Goal: Check status: Check status

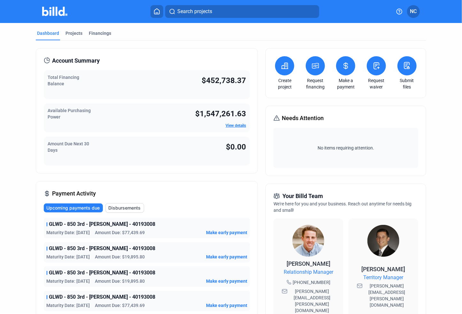
click at [97, 33] on div "Financings" at bounding box center [100, 33] width 22 height 6
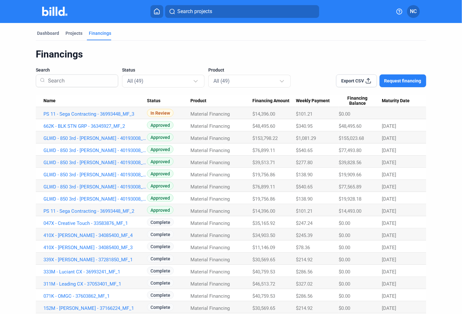
drag, startPoint x: 404, startPoint y: 220, endPoint x: 41, endPoint y: 223, distance: 363.2
click at [41, 223] on tr "047X - Creative Touch - 33583876_MF_1 Complete Material Financing $35,165.92 $2…" at bounding box center [231, 222] width 390 height 12
drag, startPoint x: 400, startPoint y: 211, endPoint x: 42, endPoint y: 112, distance: 371.5
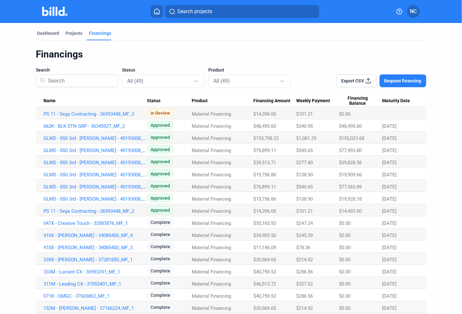
drag, startPoint x: 407, startPoint y: 210, endPoint x: 41, endPoint y: 115, distance: 378.6
click at [85, 117] on link "PS 11 - Sega Contracting - 36993448_MF_2" at bounding box center [94, 114] width 103 height 6
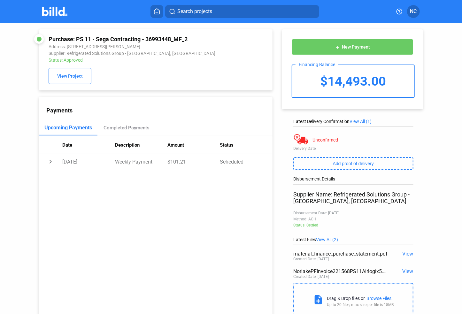
click at [403, 273] on span "View" at bounding box center [407, 271] width 11 height 6
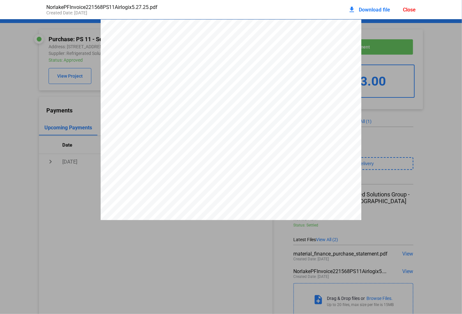
scroll to position [3, 0]
drag, startPoint x: 202, startPoint y: 52, endPoint x: 237, endPoint y: 54, distance: 35.2
click at [244, 54] on div "P r o - f o r m a I n v o i c e Page: 1 of 2 -" at bounding box center [231, 184] width 261 height 337
click at [147, 51] on div "P r o - f o r m a I n v o i c e Page: 1 of 2 -" at bounding box center [231, 184] width 261 height 337
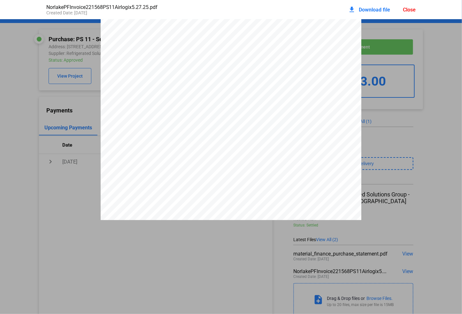
click at [147, 51] on div "P r o - f o r m a I n v o i c e Page: 1 of 2 -" at bounding box center [231, 184] width 261 height 337
